Goal: Register for event/course

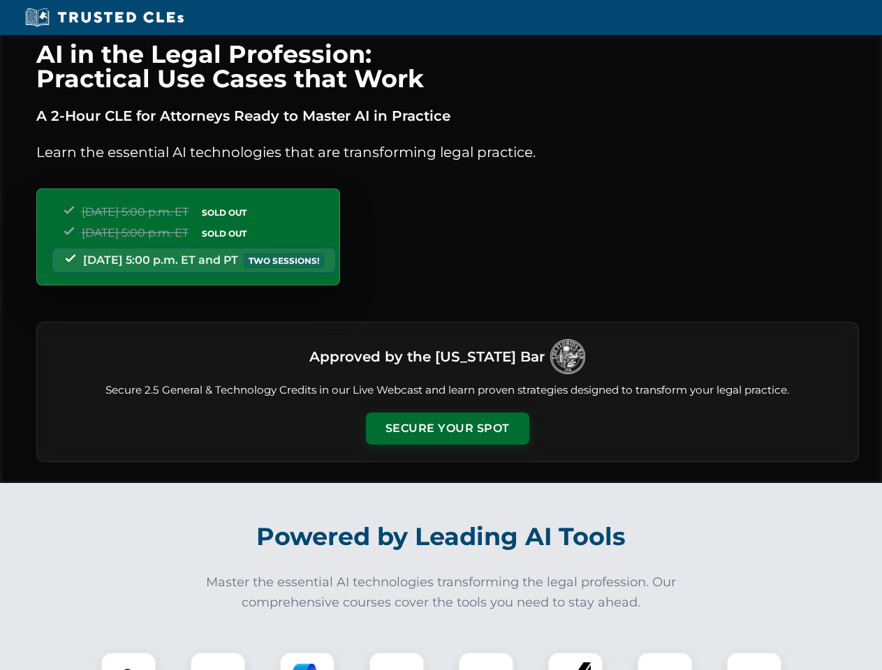
click at [447, 429] on button "Secure Your Spot" at bounding box center [447, 429] width 163 height 32
click at [129, 661] on img at bounding box center [128, 680] width 41 height 41
